Goal: Information Seeking & Learning: Find specific fact

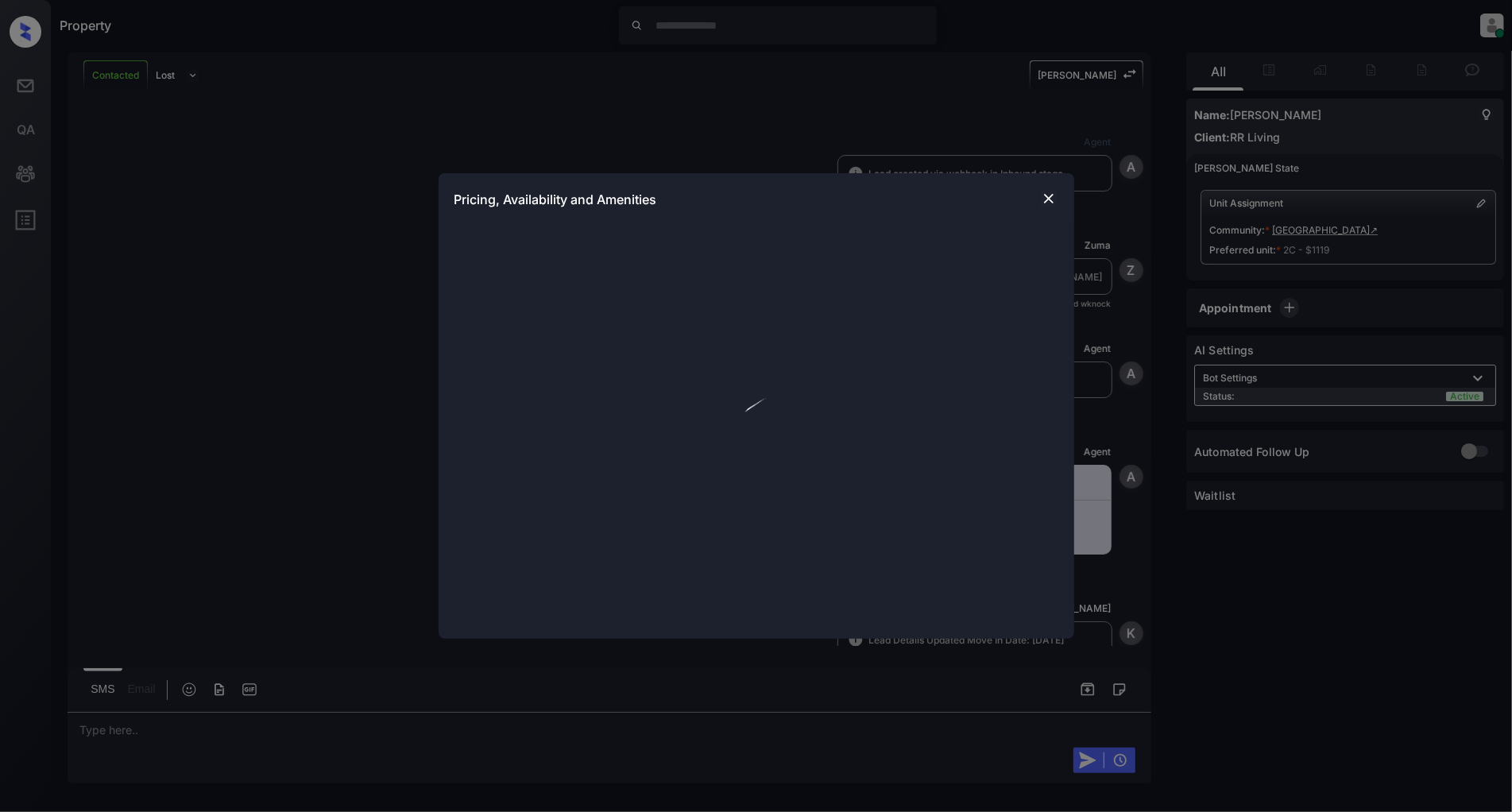
scroll to position [951, 0]
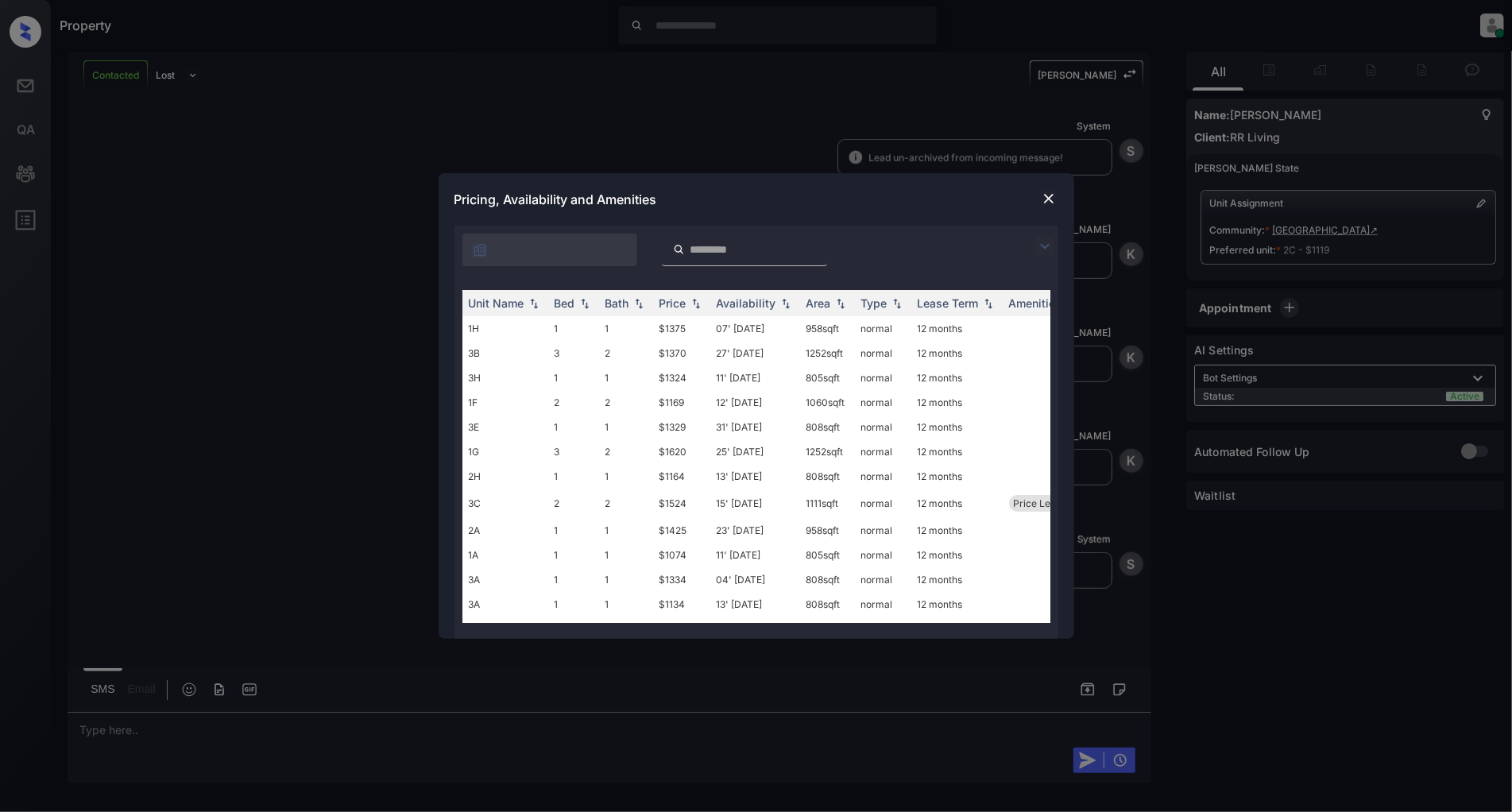
click at [1035, 243] on img at bounding box center [1044, 246] width 19 height 19
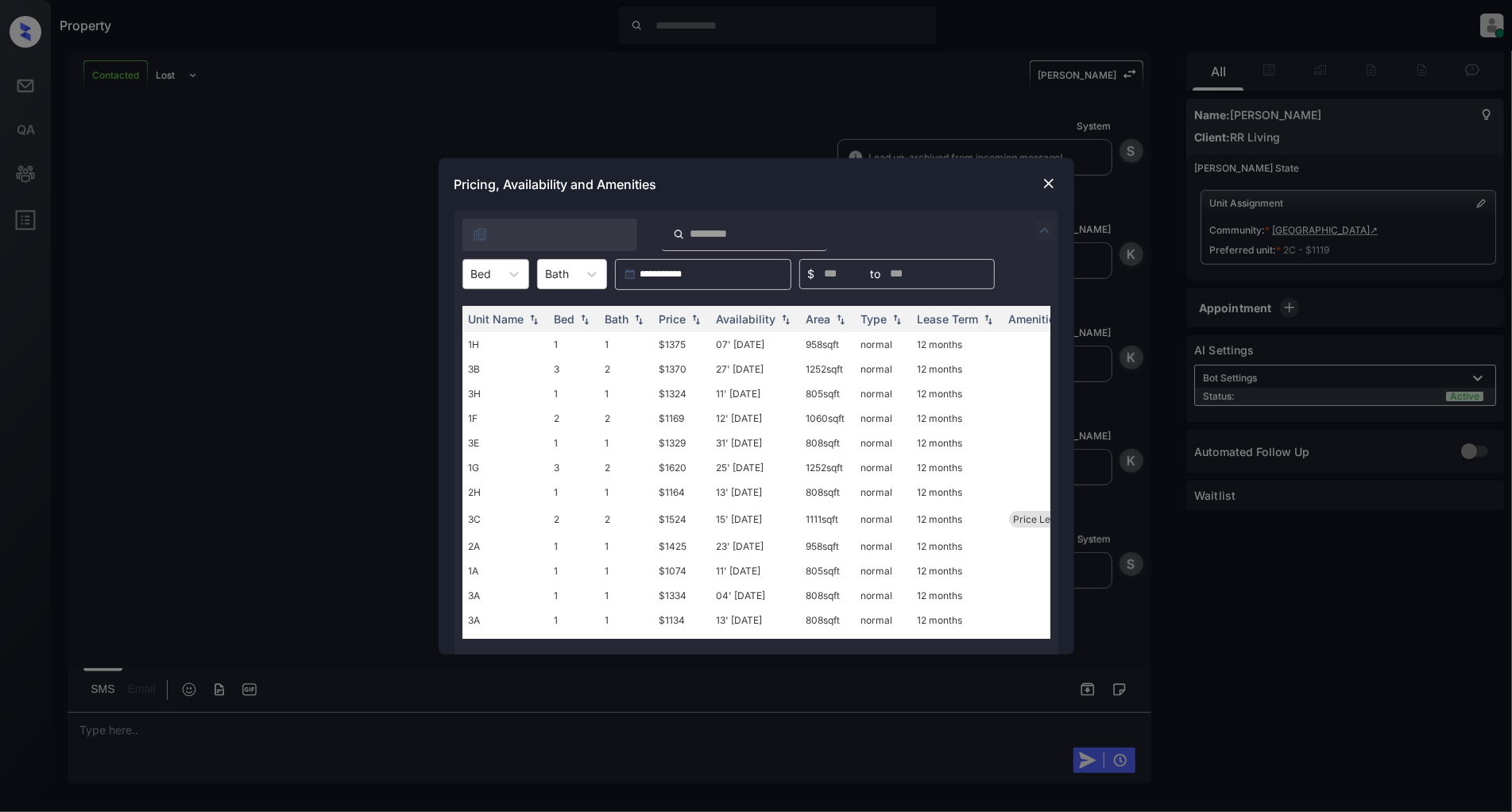
click at [495, 274] on div "Bed" at bounding box center [481, 274] width 37 height 23
click at [489, 319] on div "1" at bounding box center [496, 313] width 67 height 29
click at [696, 320] on img at bounding box center [696, 318] width 16 height 11
click at [696, 320] on img at bounding box center [696, 318] width 16 height 12
drag, startPoint x: 693, startPoint y: 339, endPoint x: 645, endPoint y: 345, distance: 48.4
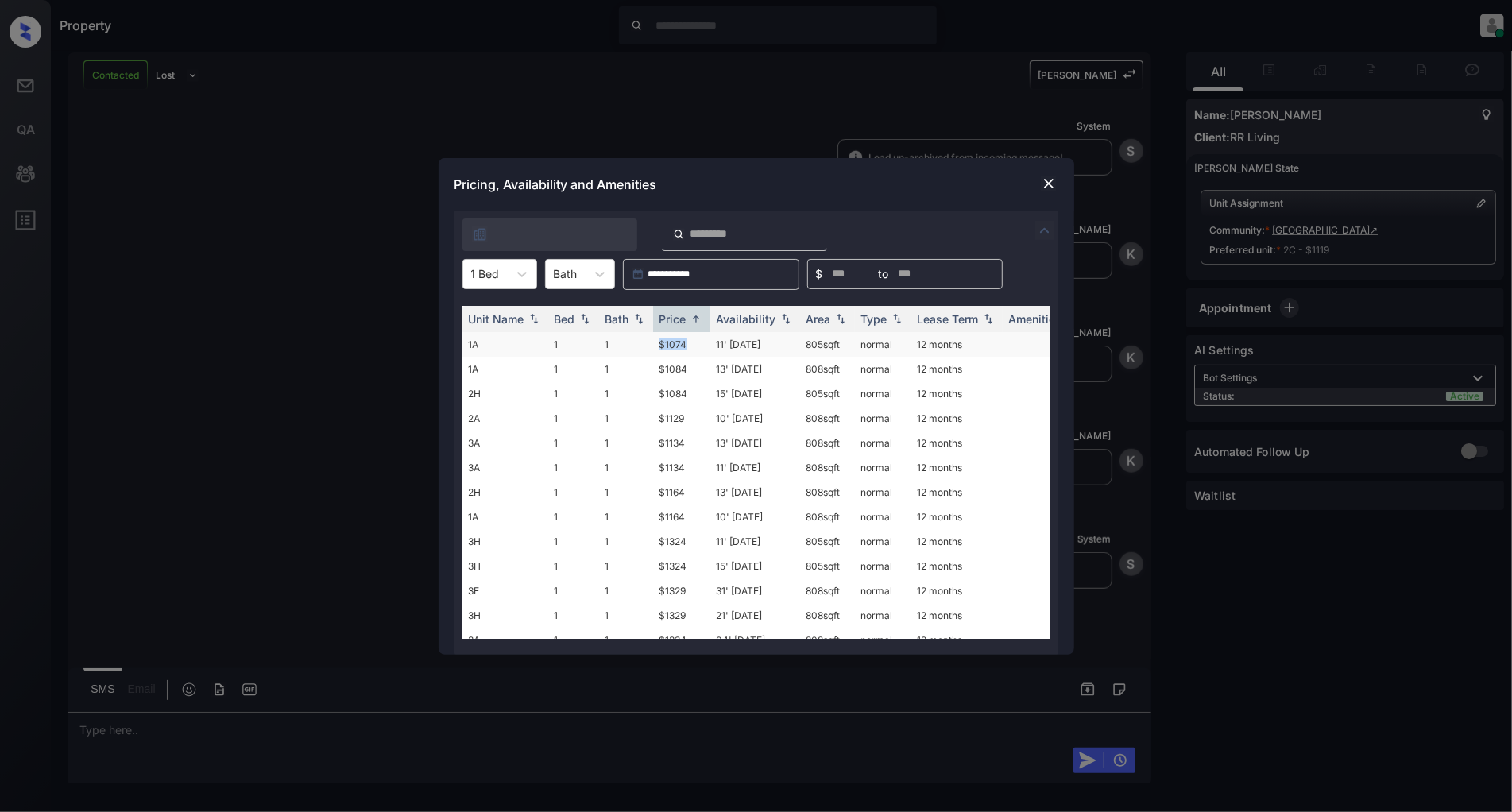
click at [645, 345] on tr "1A 1 1 $1074 11' [DATE] 805 sqft normal 12 months" at bounding box center [877, 344] width 830 height 25
copy tr "$1074"
click at [503, 267] on div "1 Bed" at bounding box center [485, 274] width 45 height 23
click at [492, 343] on div "2" at bounding box center [500, 341] width 75 height 29
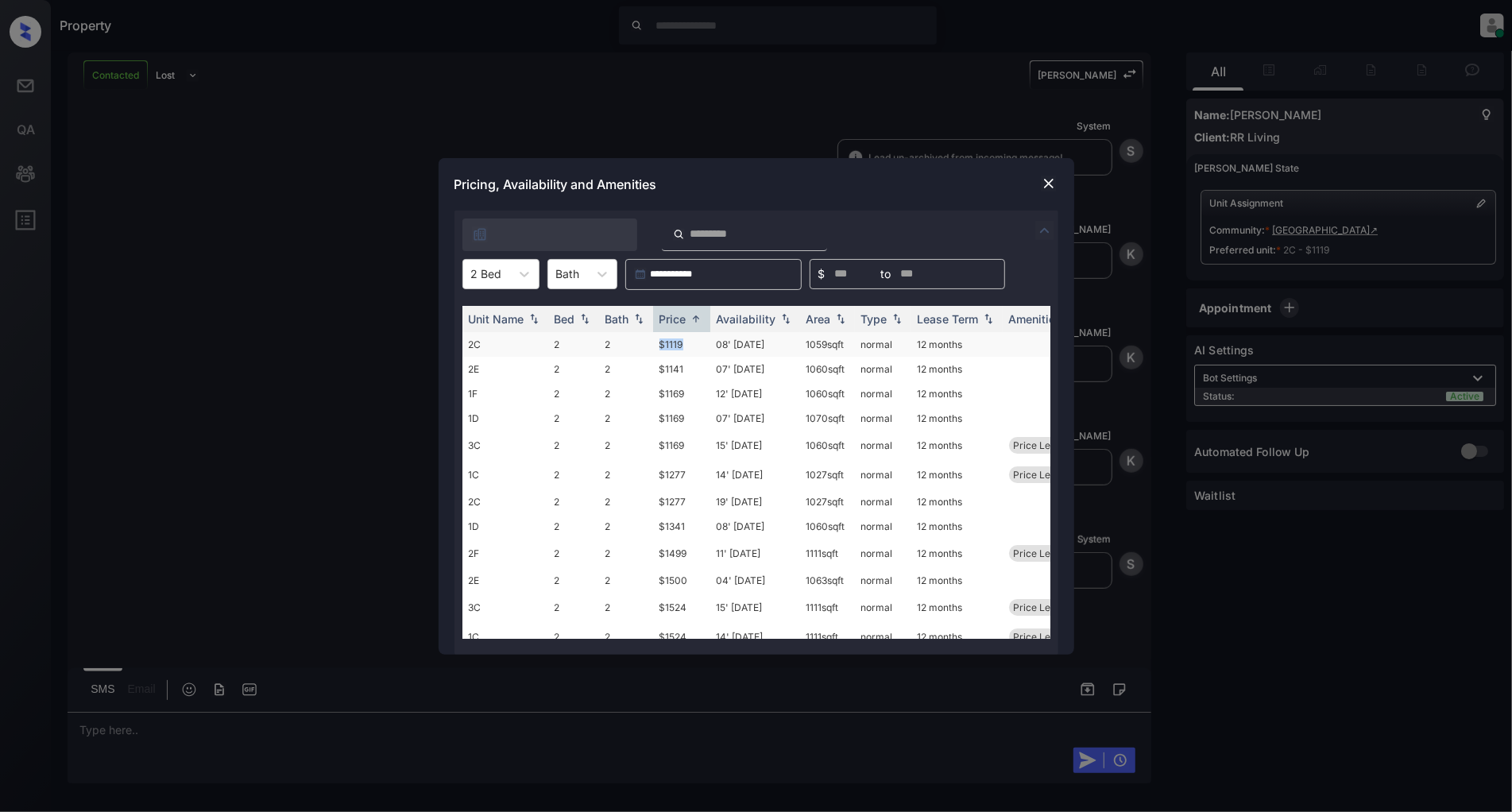
drag, startPoint x: 703, startPoint y: 342, endPoint x: 658, endPoint y: 341, distance: 45.0
click at [658, 341] on td "$1119" at bounding box center [681, 344] width 57 height 25
copy td "$1119"
click at [1050, 184] on img at bounding box center [1048, 184] width 16 height 16
